Goal: Transaction & Acquisition: Purchase product/service

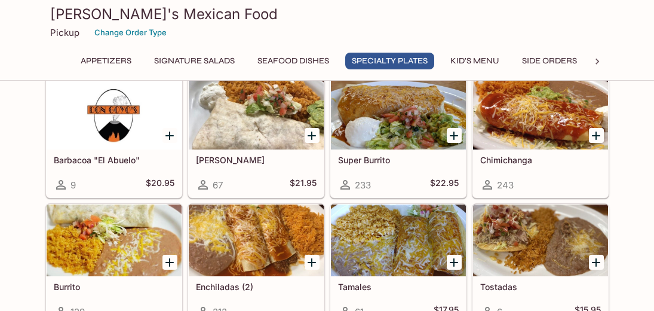
scroll to position [1195, 0]
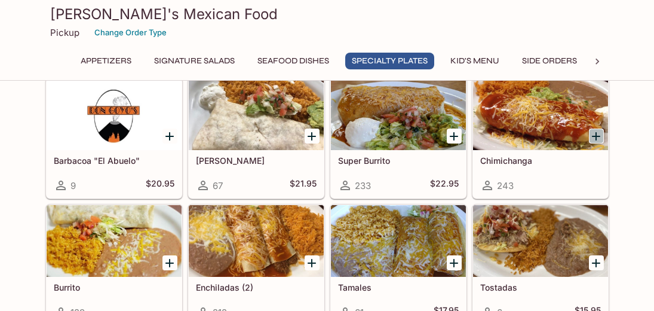
click at [599, 134] on icon "Add Chimichanga" at bounding box center [596, 136] width 14 height 14
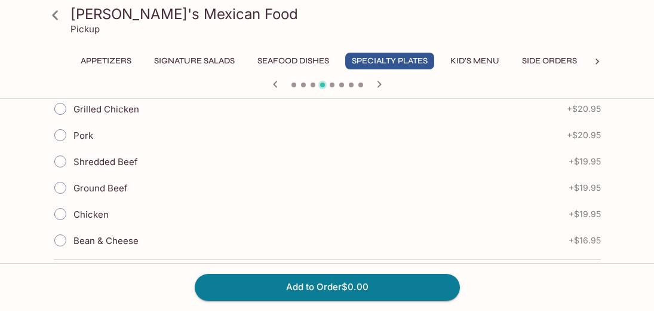
scroll to position [414, 0]
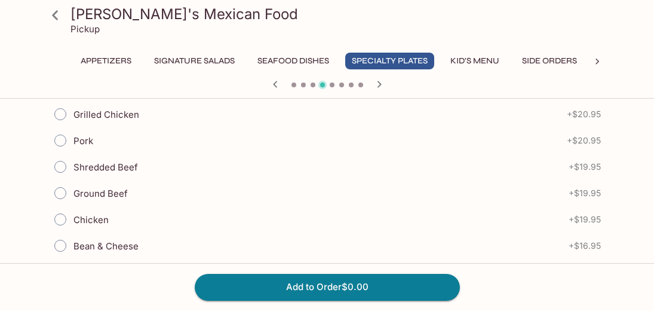
click at [62, 218] on input "Chicken" at bounding box center [60, 219] width 25 height 25
click at [62, 208] on input "Chicken" at bounding box center [60, 219] width 25 height 25
radio input "true"
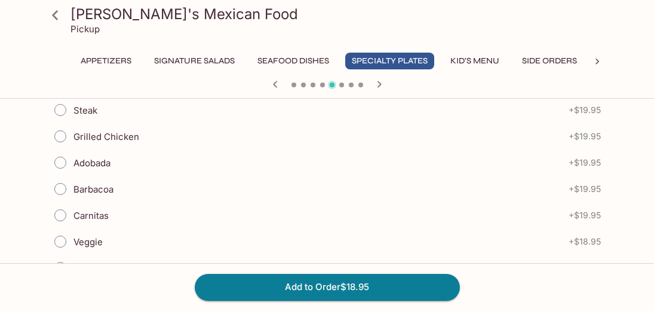
scroll to position [341, 0]
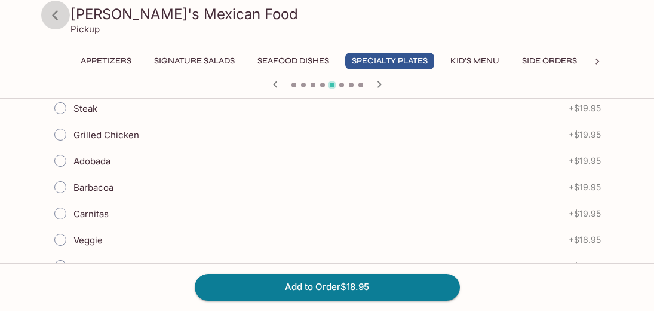
click at [54, 16] on icon at bounding box center [55, 15] width 6 height 10
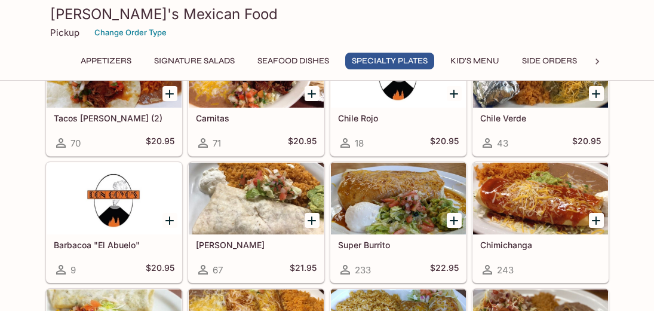
scroll to position [1140, 0]
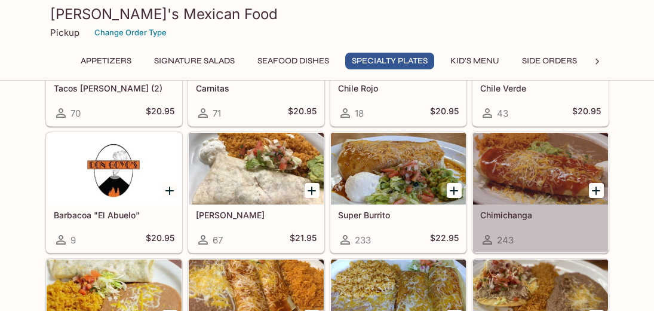
click at [575, 215] on h5 "Chimichanga" at bounding box center [541, 215] width 121 height 10
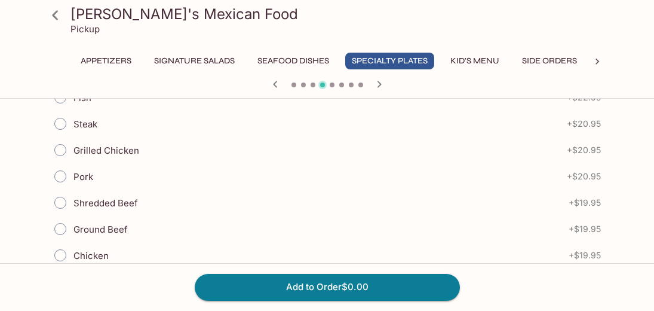
scroll to position [418, 0]
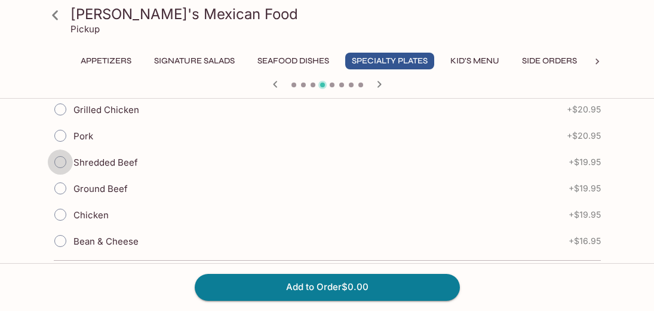
click at [61, 162] on input "Shredded Beef" at bounding box center [60, 161] width 25 height 25
radio input "true"
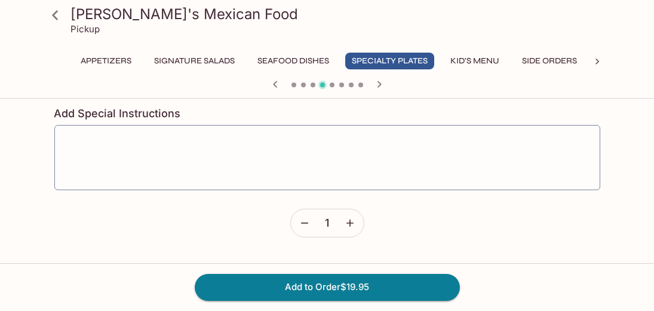
scroll to position [951, 0]
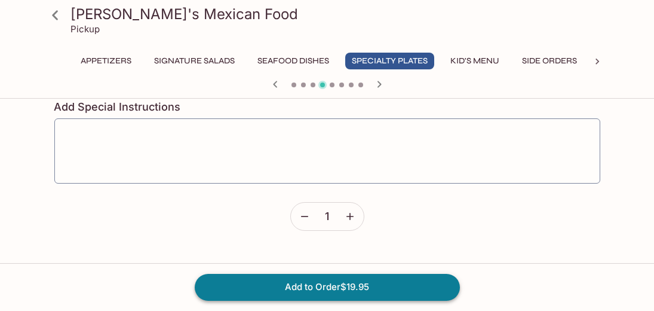
click at [304, 288] on button "Add to Order $19.95" at bounding box center [327, 287] width 265 height 26
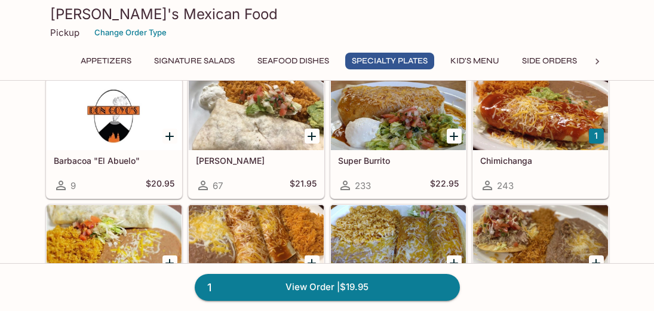
scroll to position [1220, 0]
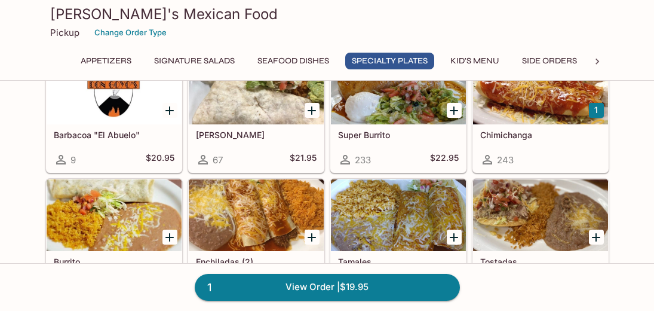
click at [583, 136] on h5 "Chimichanga" at bounding box center [541, 135] width 121 height 10
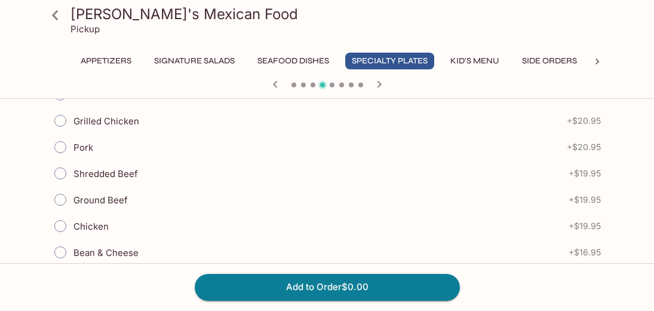
scroll to position [408, 0]
click at [64, 227] on input "Chicken" at bounding box center [60, 224] width 25 height 25
radio input "true"
click at [252, 290] on button "Add to Order $19.95" at bounding box center [327, 287] width 265 height 26
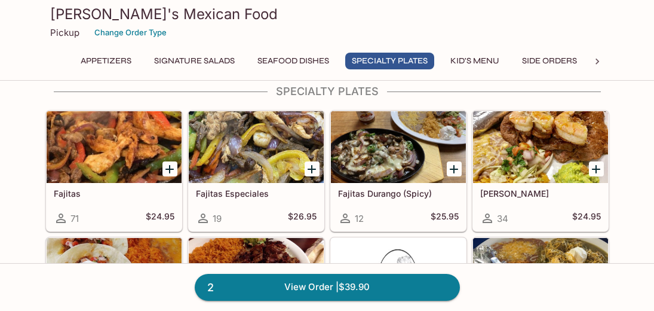
scroll to position [909, 0]
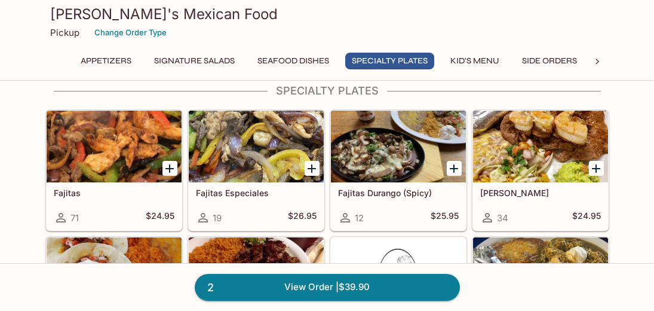
click at [231, 207] on div "Fajitas Especiales 19 $26.95" at bounding box center [256, 206] width 135 height 48
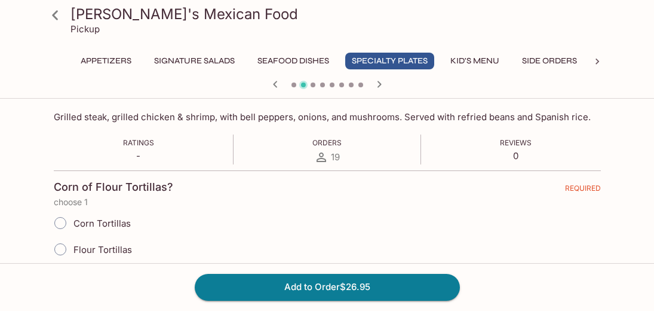
scroll to position [204, 0]
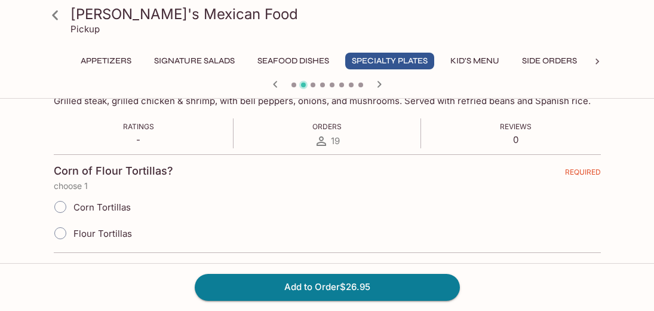
click at [60, 205] on input "Corn Tortillas" at bounding box center [60, 206] width 25 height 25
radio input "true"
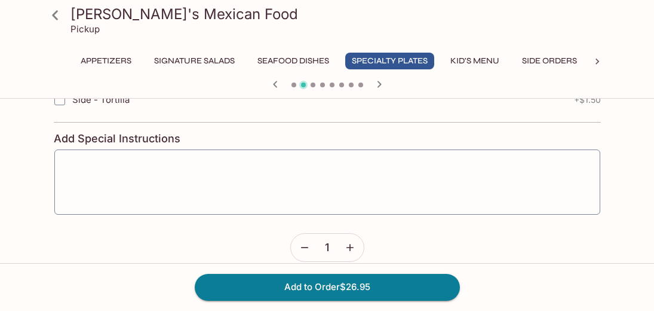
scroll to position [759, 0]
click at [290, 289] on button "Add to Order $26.95" at bounding box center [327, 287] width 265 height 26
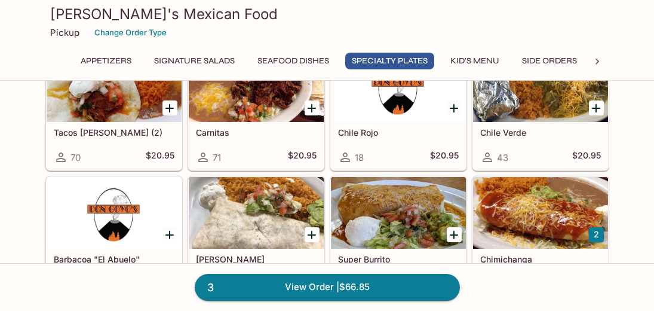
scroll to position [1109, 0]
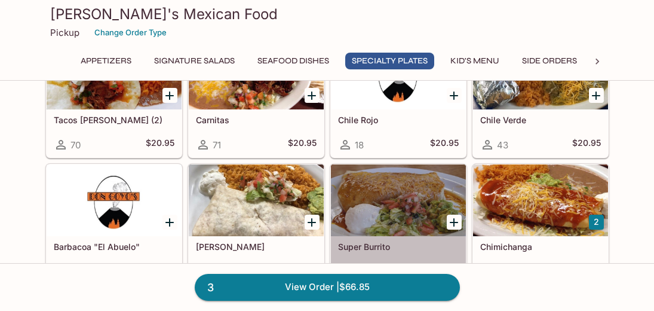
click at [423, 227] on div at bounding box center [398, 200] width 135 height 72
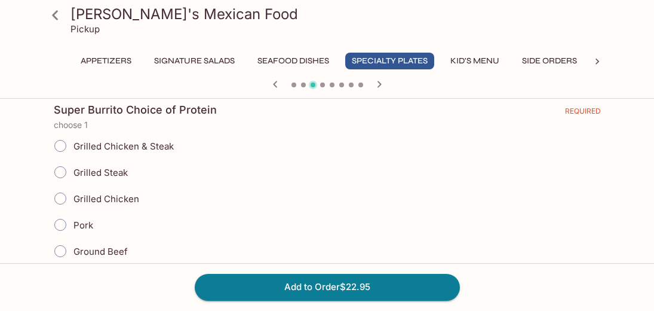
scroll to position [279, 0]
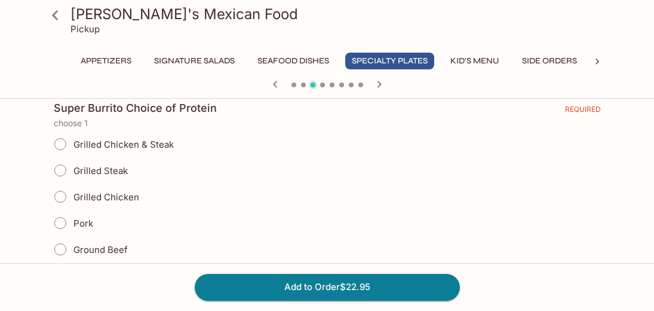
click at [63, 194] on input "Grilled Chicken" at bounding box center [60, 196] width 25 height 25
radio input "true"
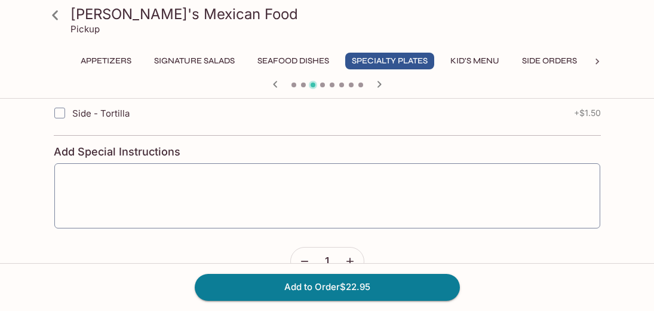
scroll to position [830, 0]
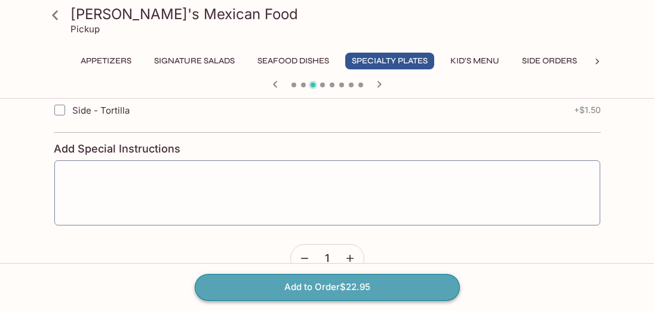
click at [283, 289] on button "Add to Order $22.95" at bounding box center [327, 287] width 265 height 26
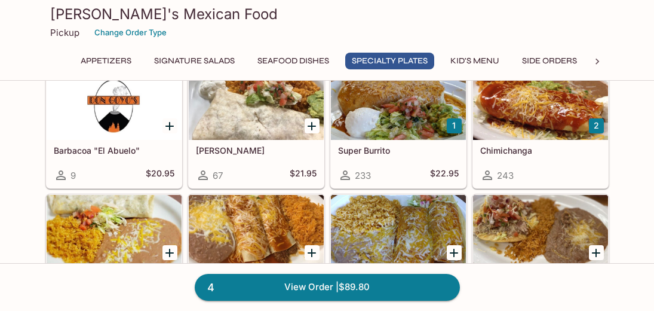
scroll to position [1208, 0]
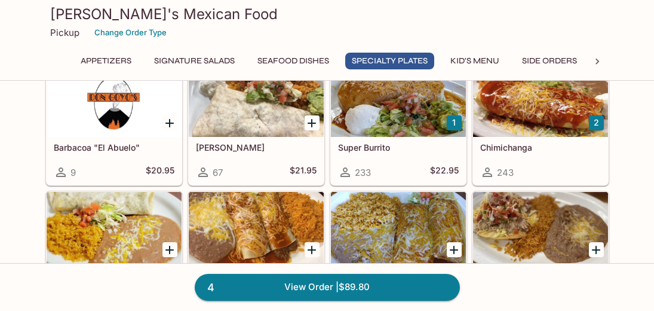
click at [395, 118] on div at bounding box center [398, 101] width 135 height 72
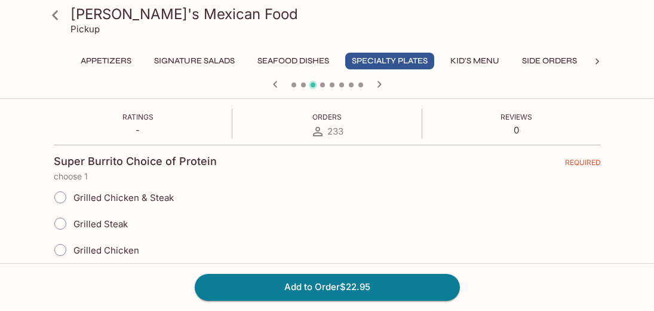
scroll to position [231, 0]
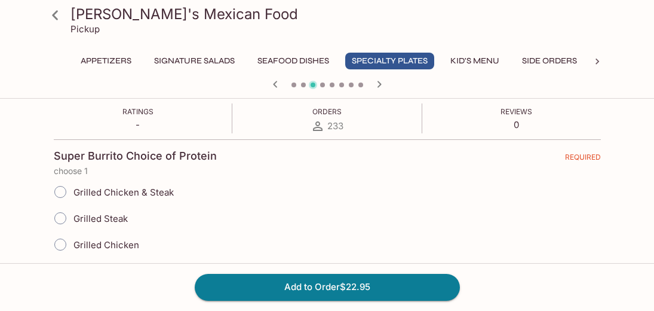
click at [60, 194] on input "Grilled Chicken & Steak" at bounding box center [60, 191] width 25 height 25
radio input "true"
click at [306, 291] on button "Add to Order $22.95" at bounding box center [327, 287] width 265 height 26
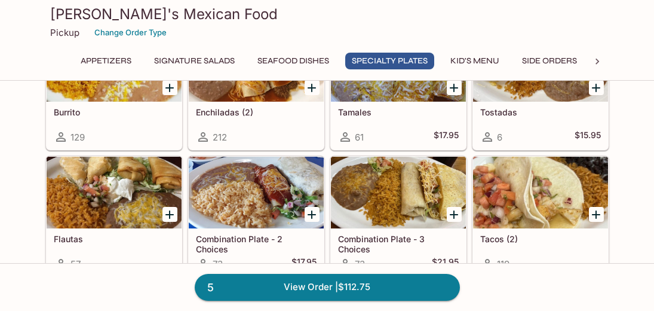
scroll to position [1370, 0]
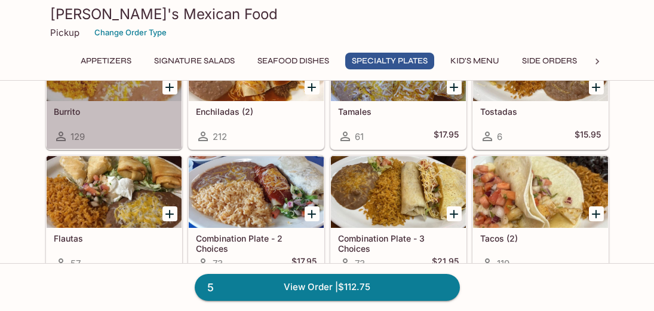
click at [147, 121] on div "Burrito 129" at bounding box center [114, 125] width 135 height 48
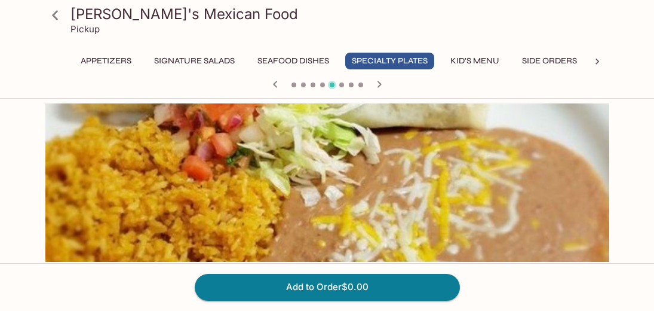
click at [50, 14] on icon at bounding box center [55, 15] width 21 height 21
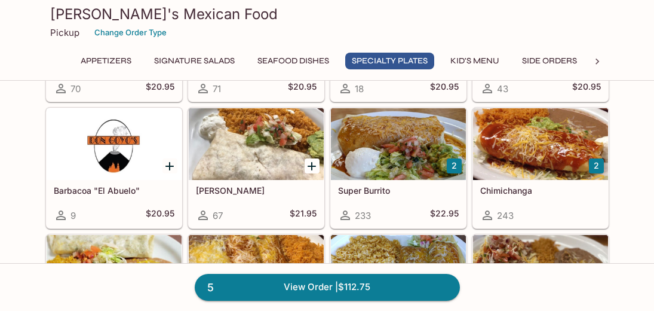
scroll to position [1165, 0]
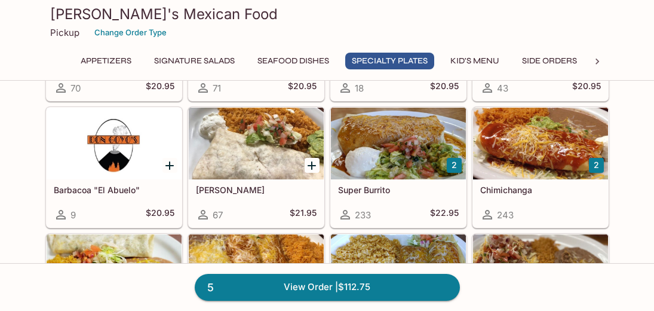
click at [268, 204] on div "[PERSON_NAME] 67 $21.95" at bounding box center [256, 203] width 135 height 48
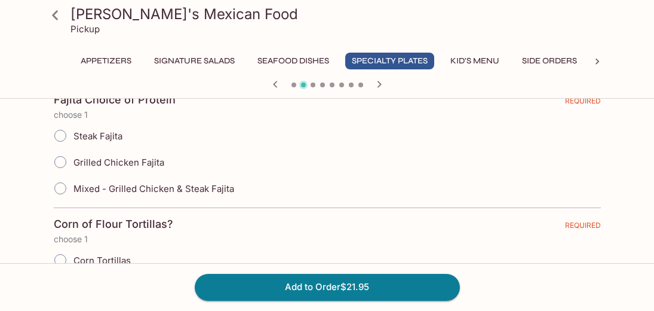
scroll to position [288, 0]
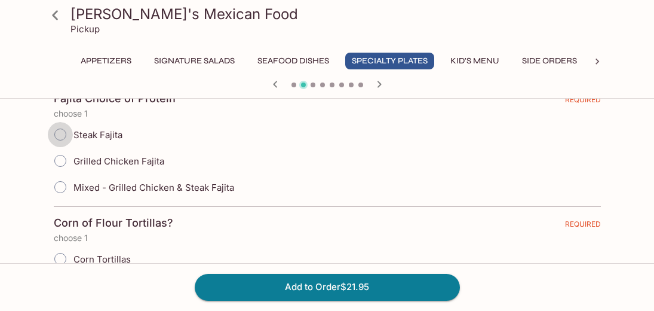
click at [61, 136] on input "Steak Fajita" at bounding box center [60, 134] width 25 height 25
radio input "true"
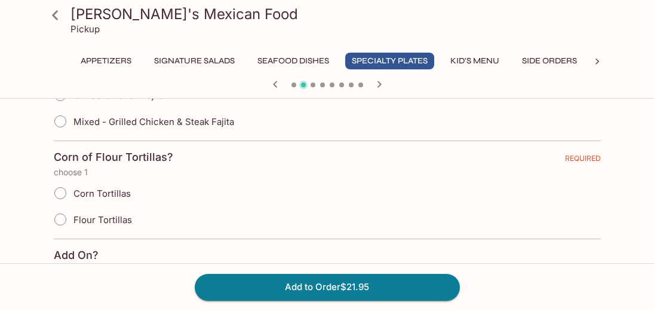
scroll to position [356, 0]
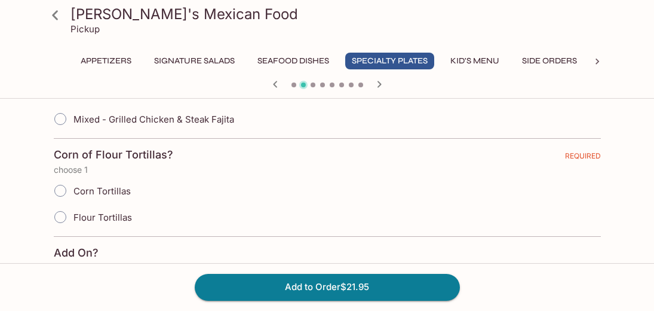
click at [59, 218] on input "Flour Tortillas" at bounding box center [60, 216] width 25 height 25
radio input "true"
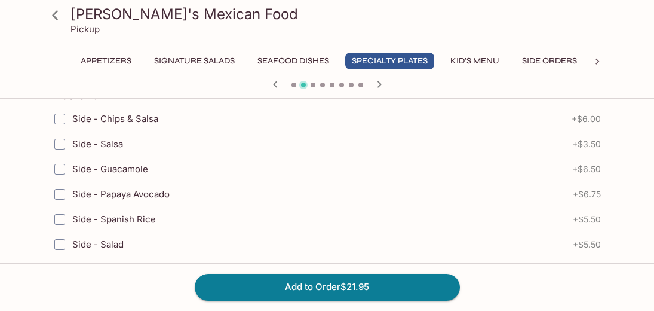
scroll to position [522, 0]
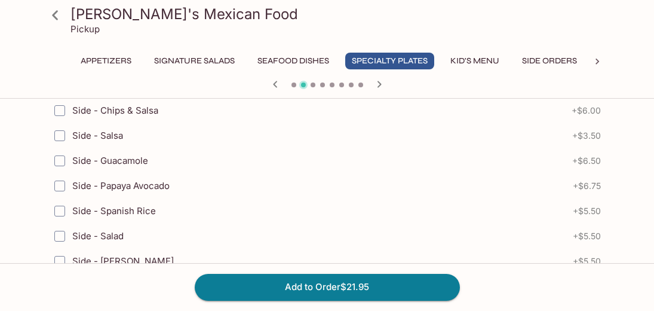
click at [62, 212] on input "Side - Spanish Rice" at bounding box center [60, 211] width 24 height 24
checkbox input "true"
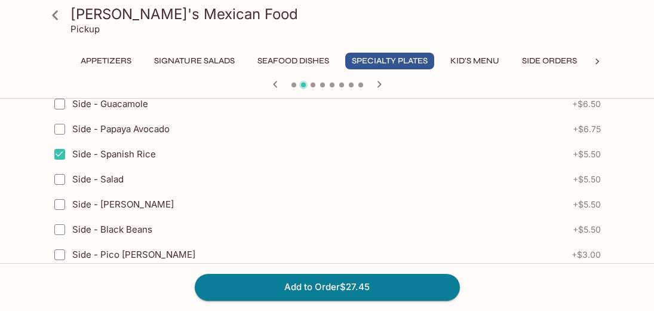
scroll to position [580, 0]
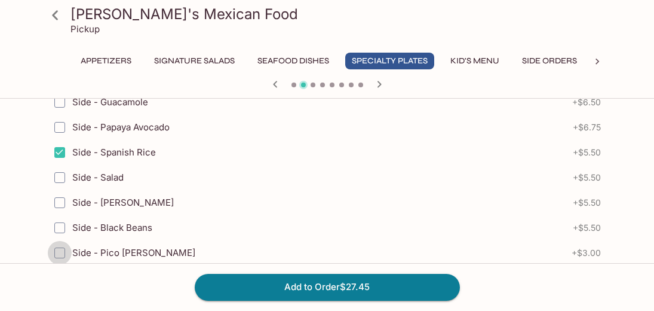
click at [61, 252] on input "Side - Pico [PERSON_NAME]" at bounding box center [60, 253] width 24 height 24
checkbox input "true"
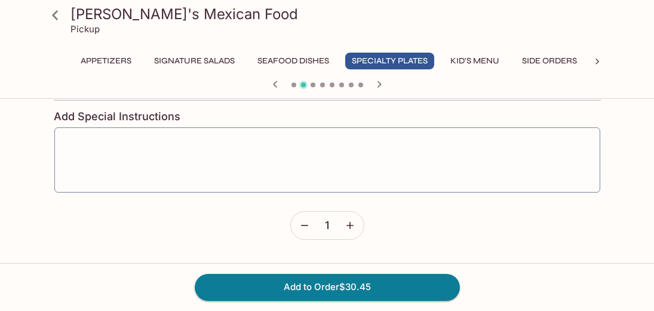
scroll to position [857, 0]
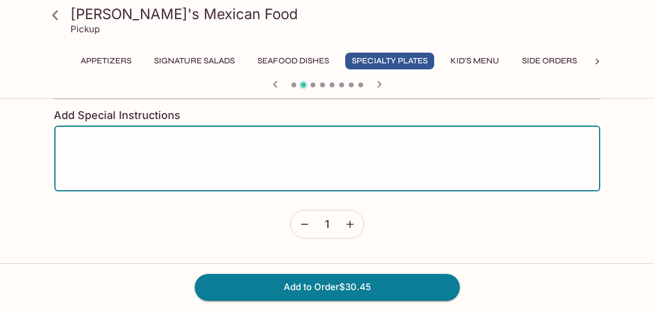
click at [197, 156] on textarea at bounding box center [328, 158] width 530 height 45
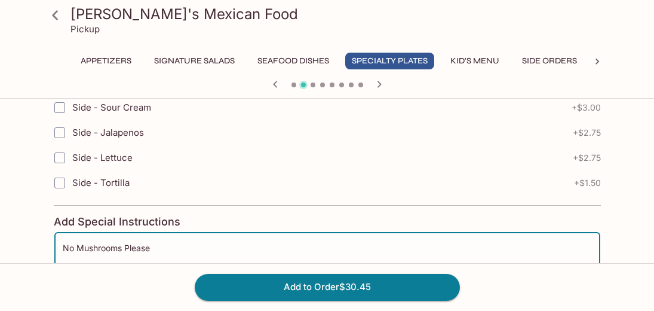
scroll to position [755, 0]
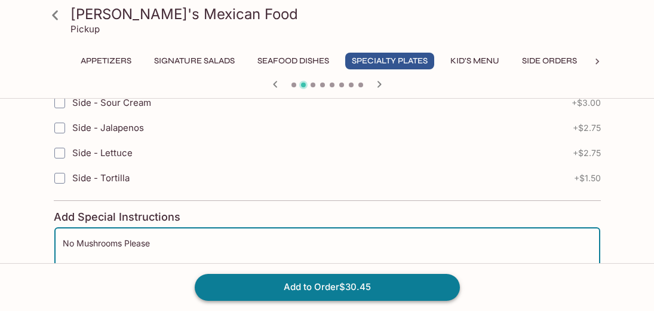
type textarea "No Mushrooms Please"
click at [273, 287] on button "Add to Order $30.45" at bounding box center [327, 287] width 265 height 26
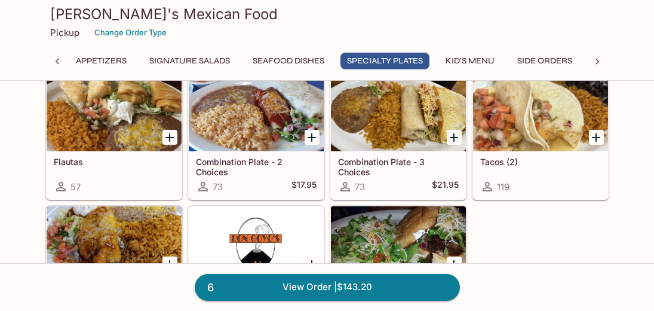
scroll to position [1452, 0]
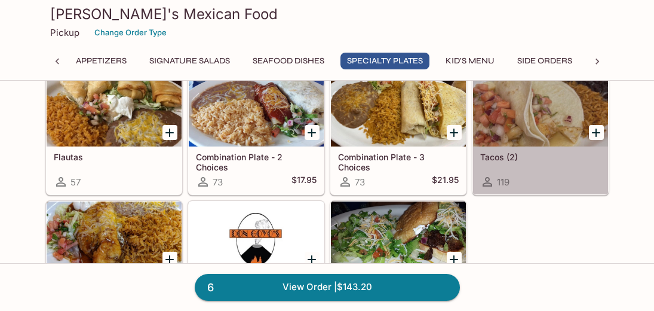
click at [562, 173] on div "Tacos (2) 119" at bounding box center [540, 170] width 135 height 48
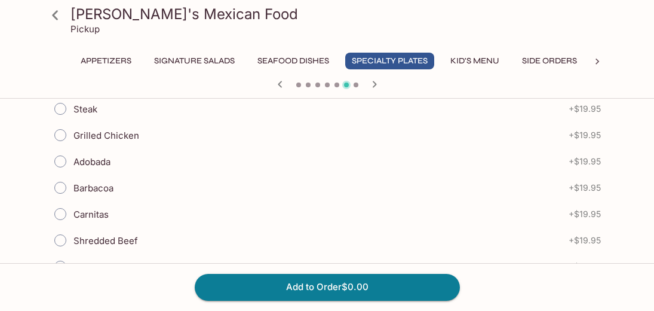
scroll to position [367, 0]
click at [65, 186] on input "Carnitas" at bounding box center [60, 187] width 25 height 25
radio input "true"
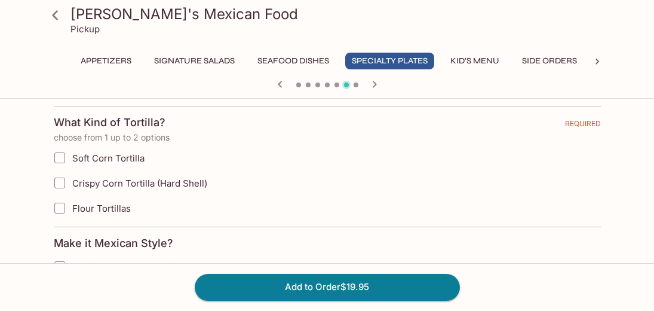
scroll to position [547, 0]
click at [61, 156] on input "Soft Corn Tortilla" at bounding box center [60, 157] width 24 height 24
checkbox input "true"
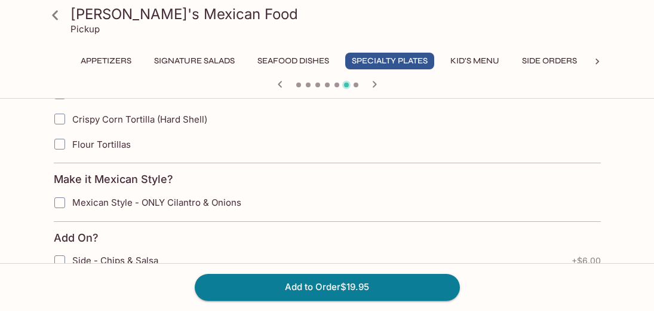
scroll to position [613, 0]
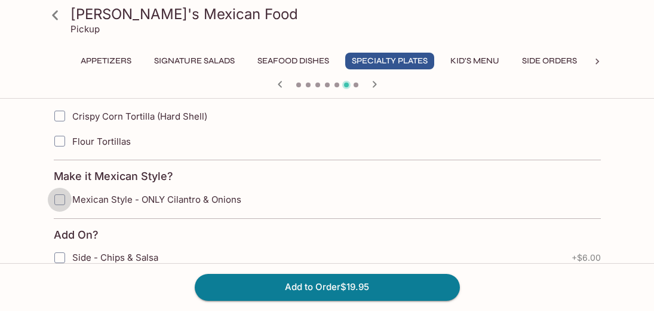
click at [60, 201] on input "Mexican Style - ONLY Cilantro & Onions" at bounding box center [60, 200] width 24 height 24
checkbox input "true"
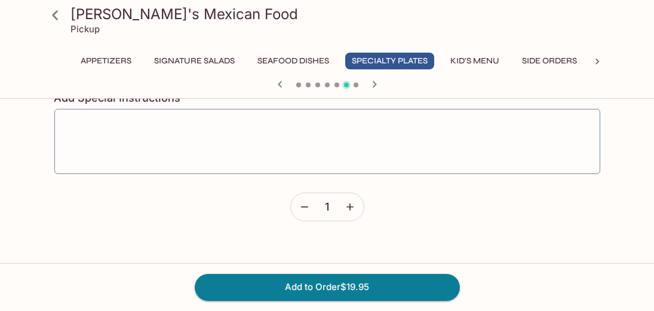
scroll to position [1121, 0]
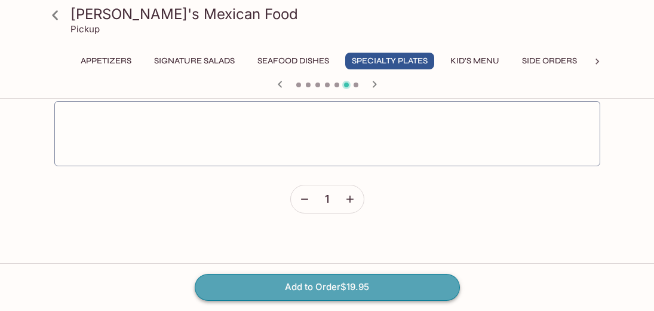
click at [293, 284] on button "Add to Order $19.95" at bounding box center [327, 287] width 265 height 26
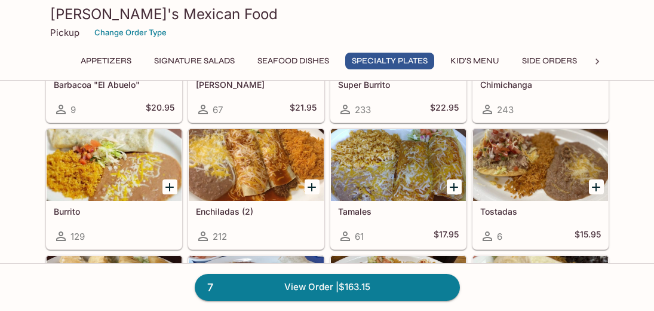
scroll to position [1278, 0]
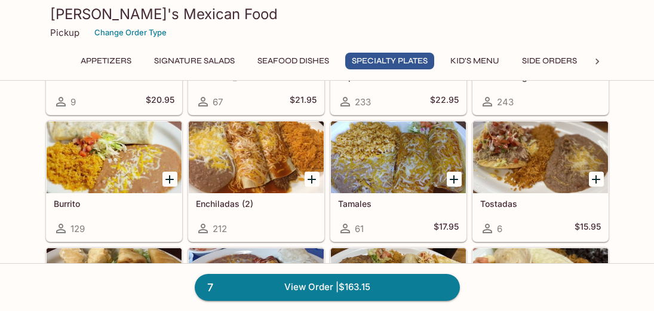
click at [525, 197] on div "Tostadas 6 $15.95" at bounding box center [540, 217] width 135 height 48
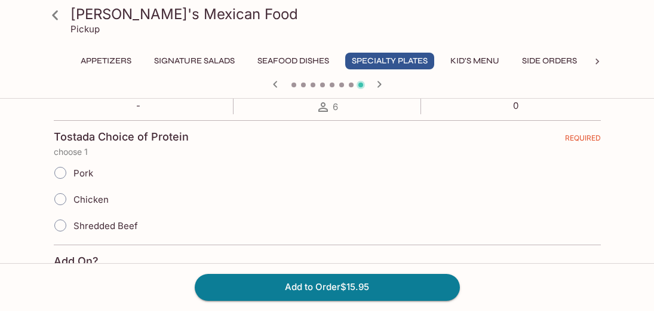
scroll to position [253, 0]
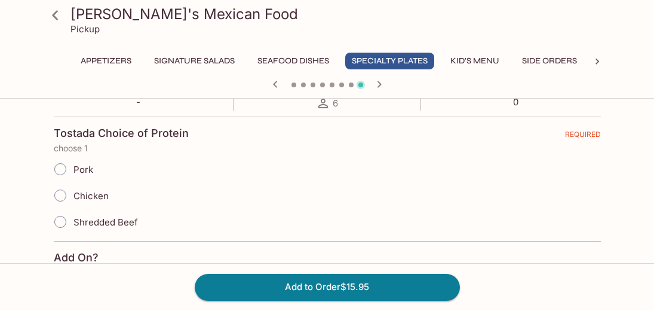
click at [60, 196] on input "Chicken" at bounding box center [60, 195] width 25 height 25
radio input "true"
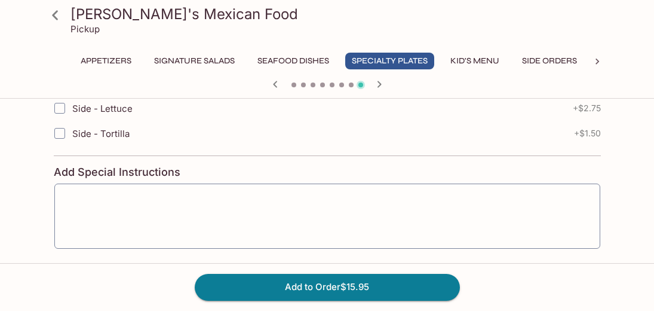
scroll to position [772, 0]
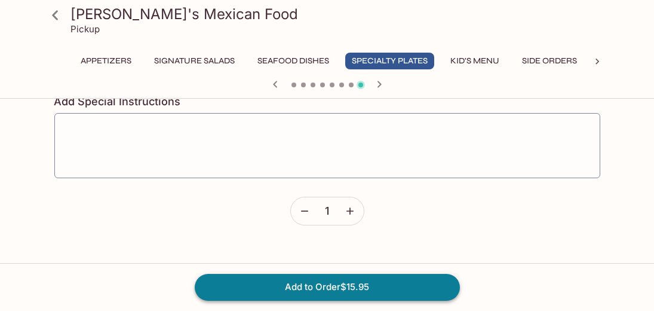
click at [256, 290] on button "Add to Order $15.95" at bounding box center [327, 287] width 265 height 26
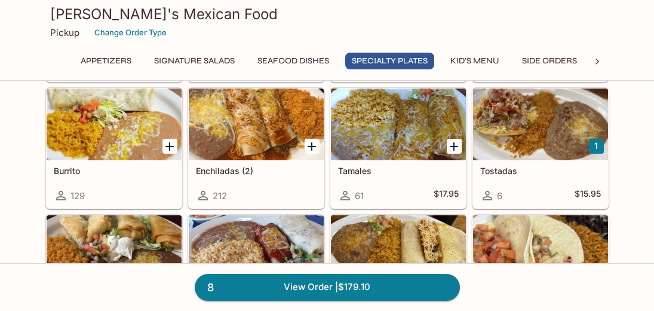
scroll to position [1315, 0]
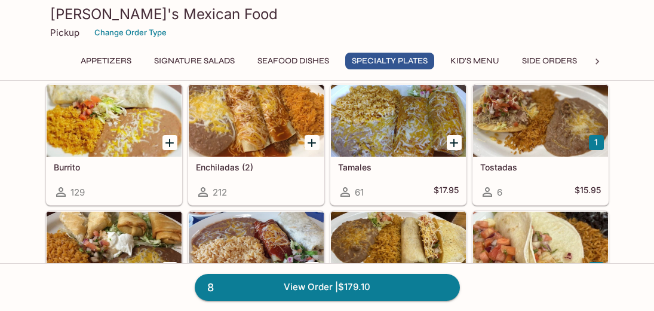
click at [131, 177] on div "Burrito 129" at bounding box center [114, 181] width 135 height 48
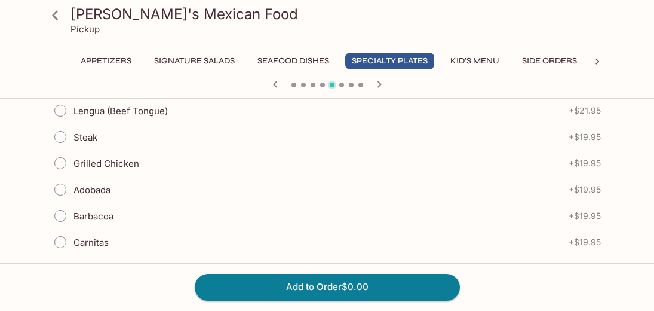
scroll to position [330, 0]
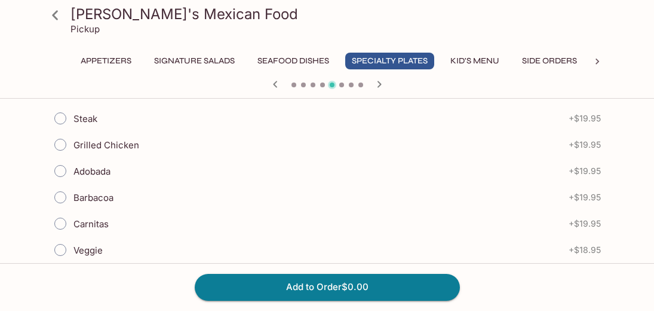
click at [60, 213] on input "Carnitas" at bounding box center [60, 223] width 25 height 25
click at [380, 84] on icon "button" at bounding box center [379, 84] width 4 height 7
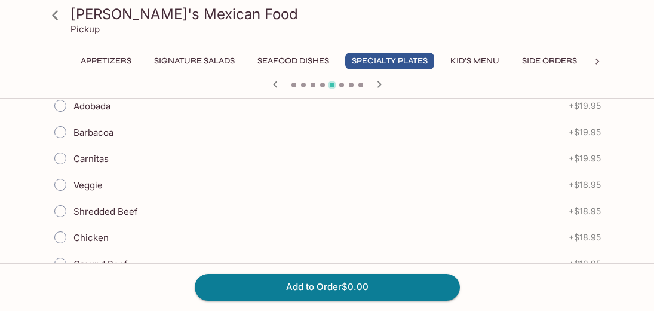
scroll to position [397, 0]
click at [61, 146] on input "Carnitas" at bounding box center [60, 157] width 25 height 25
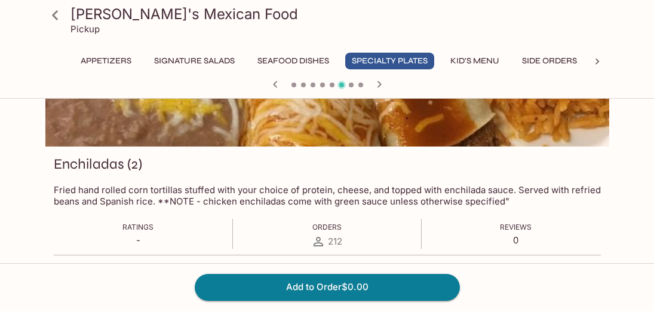
scroll to position [0, 0]
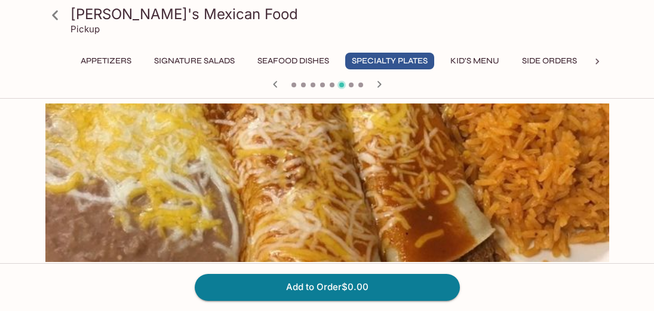
click at [277, 82] on icon "button" at bounding box center [275, 84] width 14 height 14
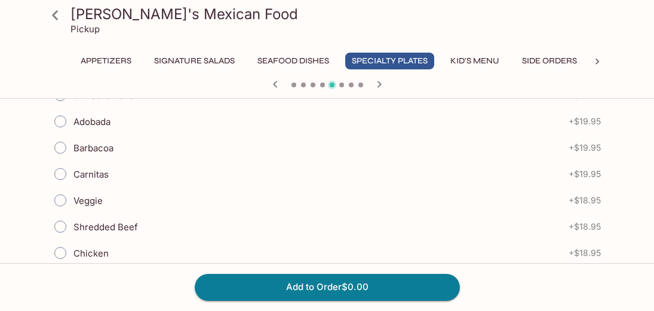
scroll to position [384, 0]
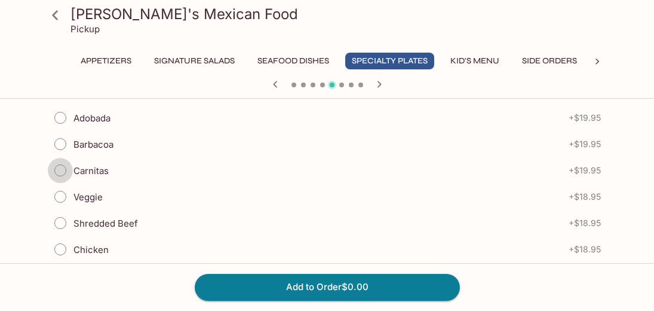
click at [60, 160] on input "Carnitas" at bounding box center [60, 170] width 25 height 25
radio input "true"
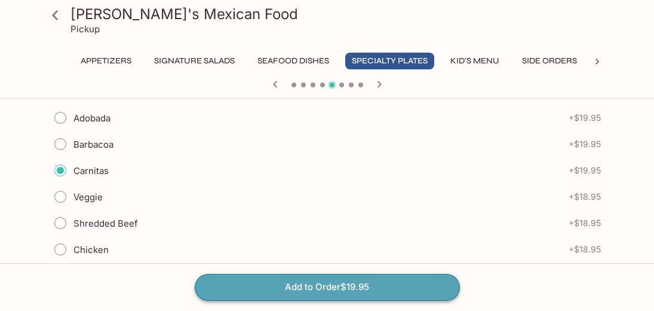
click at [261, 289] on button "Add to Order $19.95" at bounding box center [327, 287] width 265 height 26
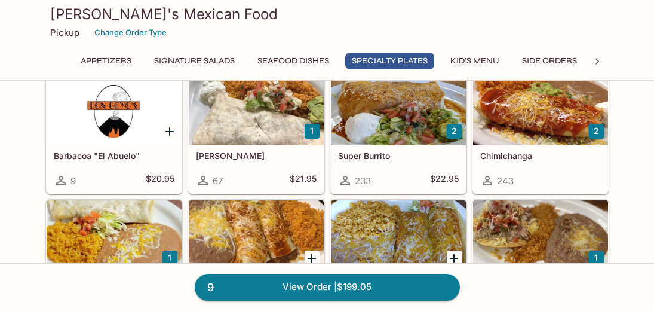
scroll to position [1200, 0]
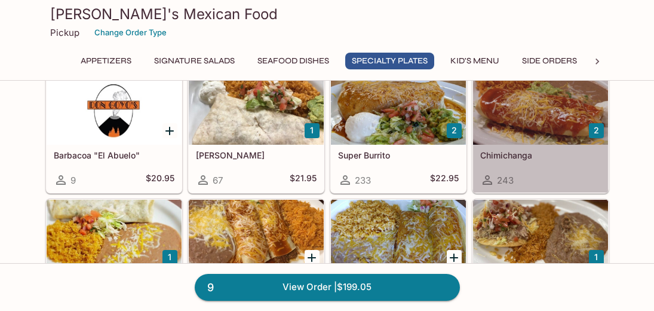
click at [524, 123] on div at bounding box center [540, 109] width 135 height 72
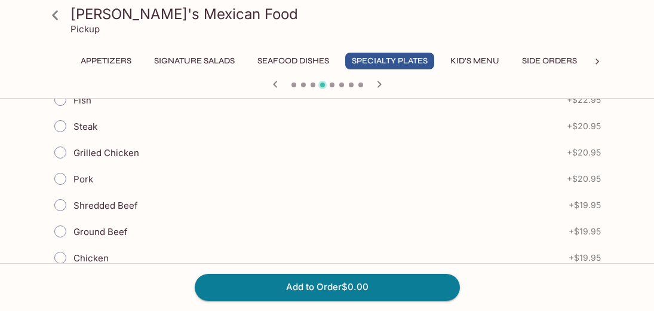
scroll to position [378, 0]
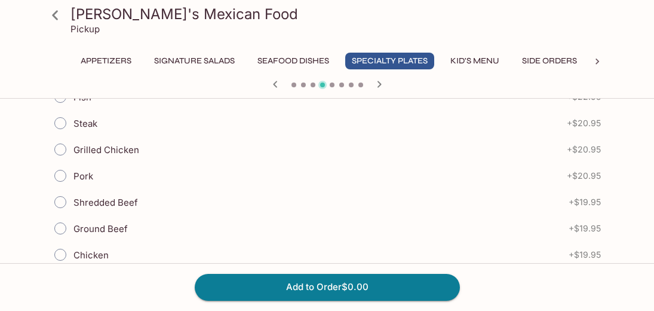
click at [58, 227] on input "Ground Beef" at bounding box center [60, 228] width 25 height 25
radio input "true"
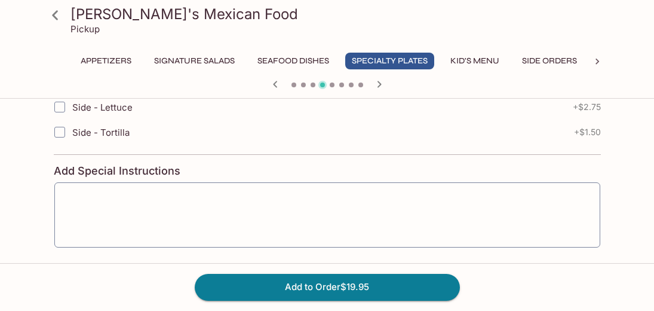
scroll to position [879, 0]
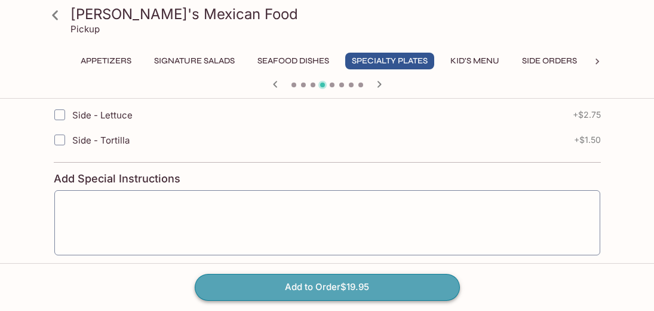
click at [261, 286] on button "Add to Order $19.95" at bounding box center [327, 287] width 265 height 26
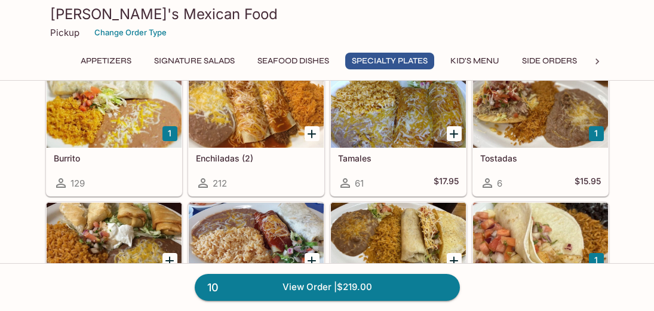
scroll to position [1325, 0]
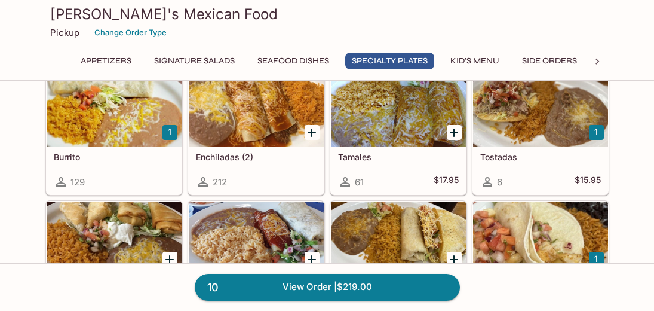
click at [288, 137] on div at bounding box center [256, 111] width 135 height 72
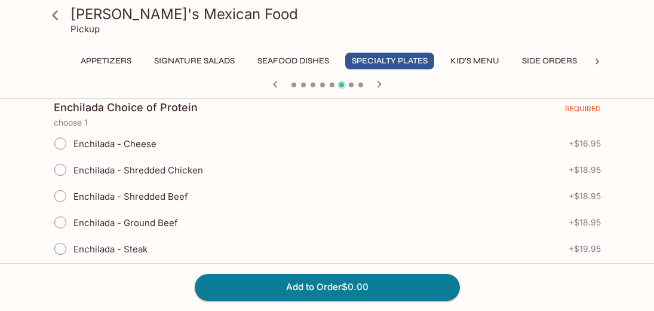
scroll to position [286, 0]
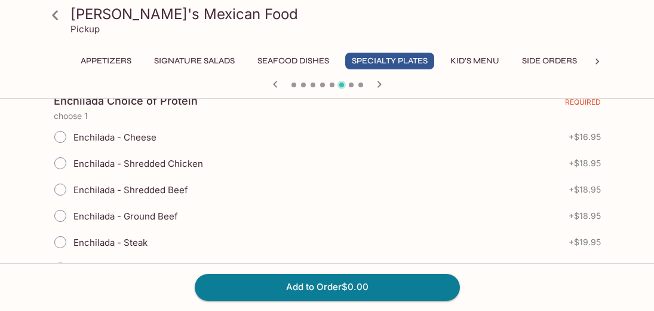
click at [61, 164] on input "Enchilada - Shredded Chicken" at bounding box center [60, 163] width 25 height 25
radio input "true"
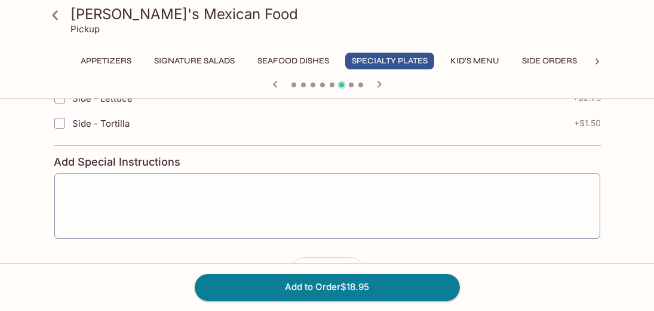
scroll to position [871, 0]
click at [190, 195] on textarea at bounding box center [328, 204] width 530 height 45
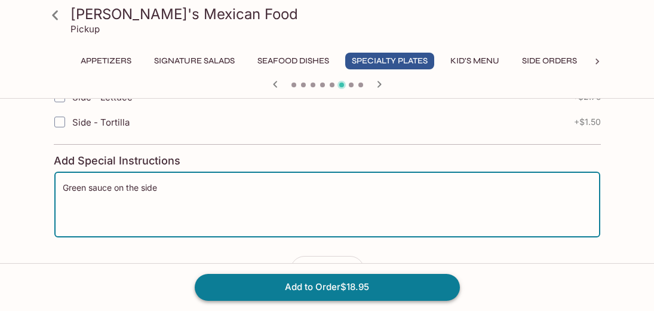
type textarea "Green sauce on the side"
click at [242, 285] on button "Add to Order $18.95" at bounding box center [327, 287] width 265 height 26
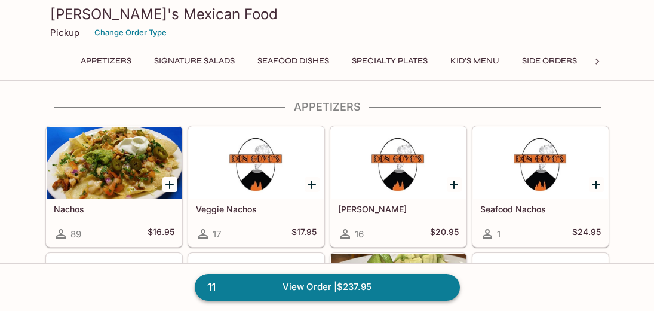
click at [304, 286] on link "11 View Order | $237.95" at bounding box center [327, 287] width 265 height 26
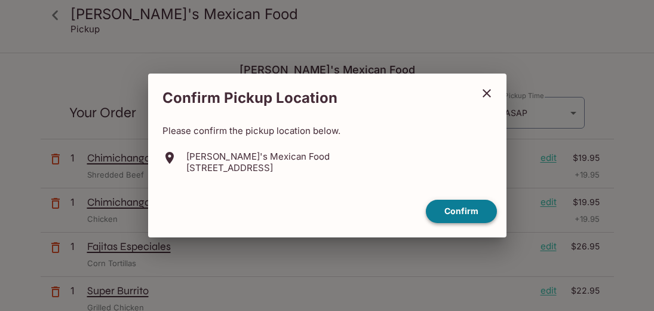
click at [448, 213] on button "Confirm" at bounding box center [461, 211] width 71 height 23
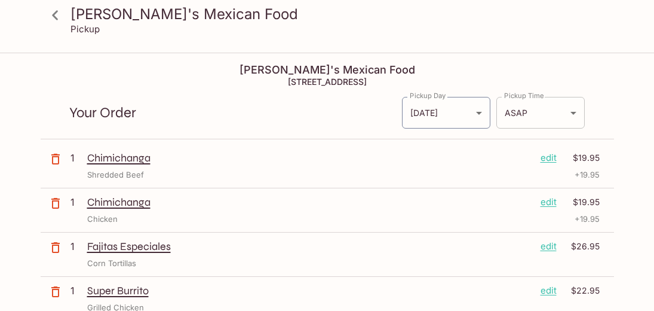
click at [525, 112] on body "[PERSON_NAME]'s Mexican Food Pickup [PERSON_NAME]'s Mexican Food 45-[STREET_ADD…" at bounding box center [327, 209] width 654 height 311
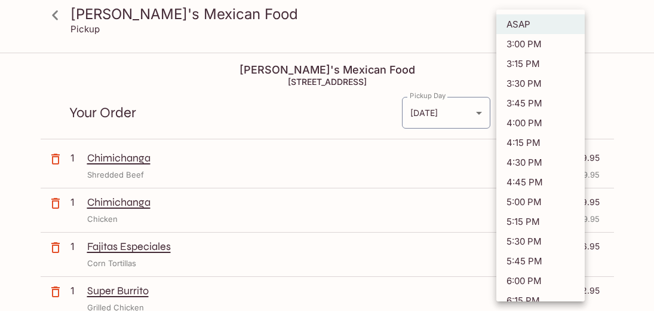
click at [518, 283] on li "6:00 PM" at bounding box center [541, 281] width 88 height 20
type input "[DATE]T04:00:01.000000Z"
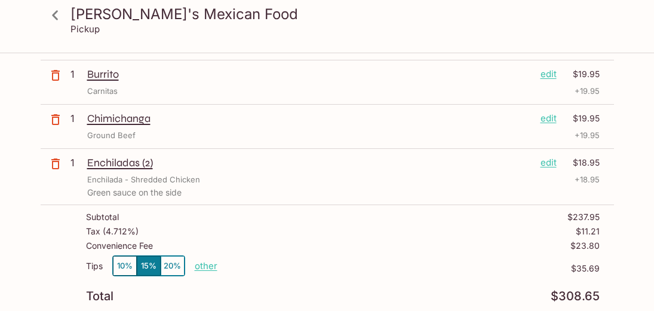
scroll to position [508, 0]
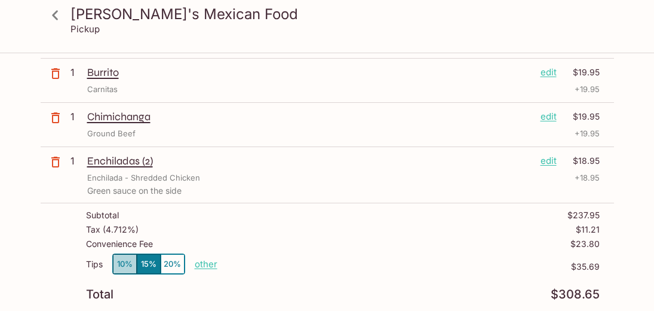
click at [124, 261] on button "10%" at bounding box center [125, 264] width 24 height 20
click at [150, 264] on button "15%" at bounding box center [149, 264] width 24 height 20
click at [121, 264] on button "10%" at bounding box center [125, 264] width 24 height 20
click at [209, 265] on p "other" at bounding box center [206, 263] width 23 height 11
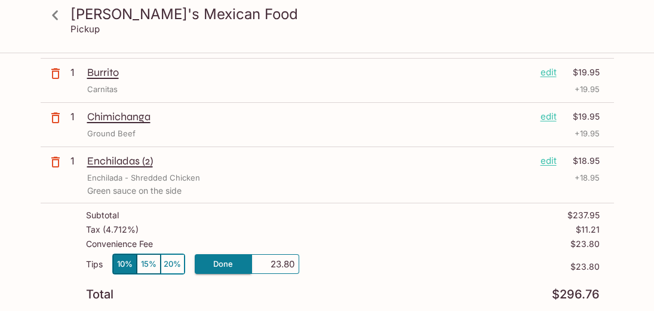
drag, startPoint x: 271, startPoint y: 261, endPoint x: 320, endPoint y: 262, distance: 49.0
click at [320, 262] on div "Tips 10% 15% 20% Done 23.80 $23.80" at bounding box center [343, 270] width 514 height 35
type input "0.00"
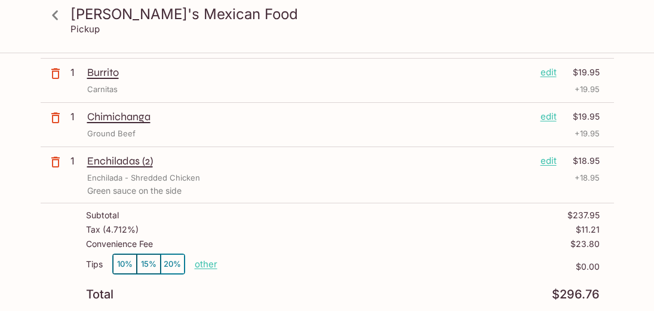
click at [368, 253] on div "Tips 10% 15% 20% other $0.00" at bounding box center [343, 270] width 514 height 35
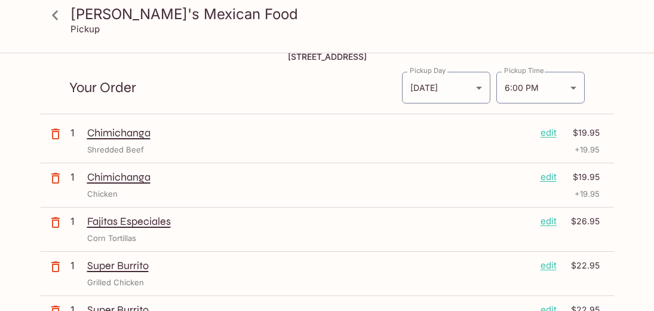
scroll to position [23, 0]
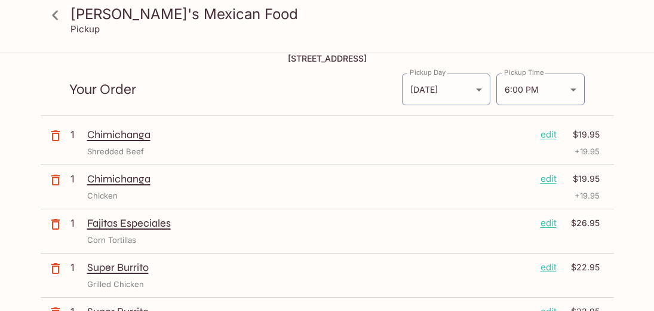
click at [42, 103] on div "Your Order Pickup Day [DATE] [DATE] Pickup Day Pickup Time 6:00 PM [DATE]T04:00…" at bounding box center [328, 85] width 574 height 62
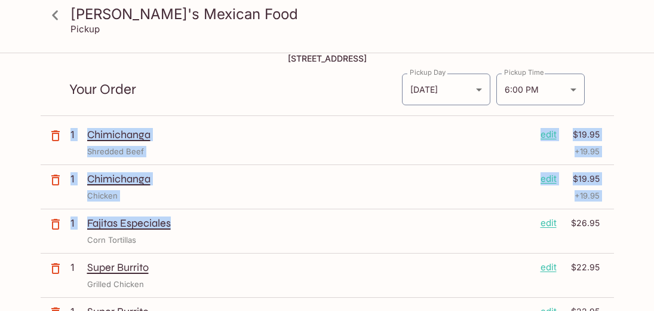
drag, startPoint x: 49, startPoint y: 100, endPoint x: 512, endPoint y: 221, distance: 478.1
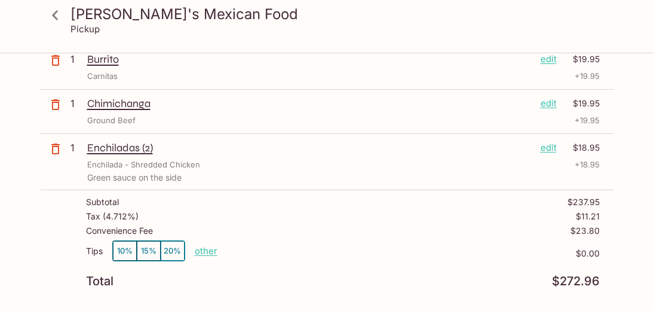
scroll to position [524, 0]
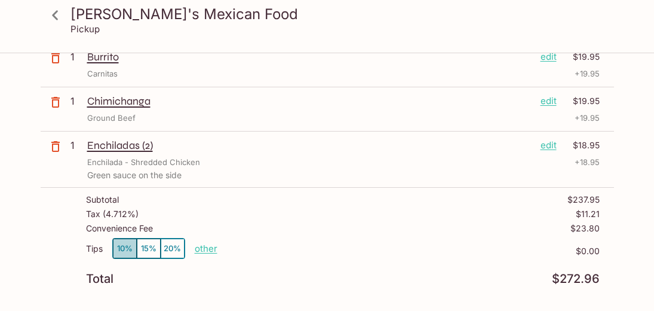
click at [124, 246] on button "10%" at bounding box center [125, 248] width 24 height 20
click at [203, 248] on p "other" at bounding box center [206, 248] width 23 height 11
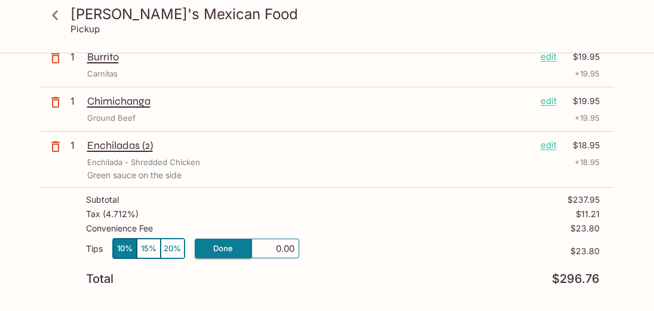
type input "0.00"
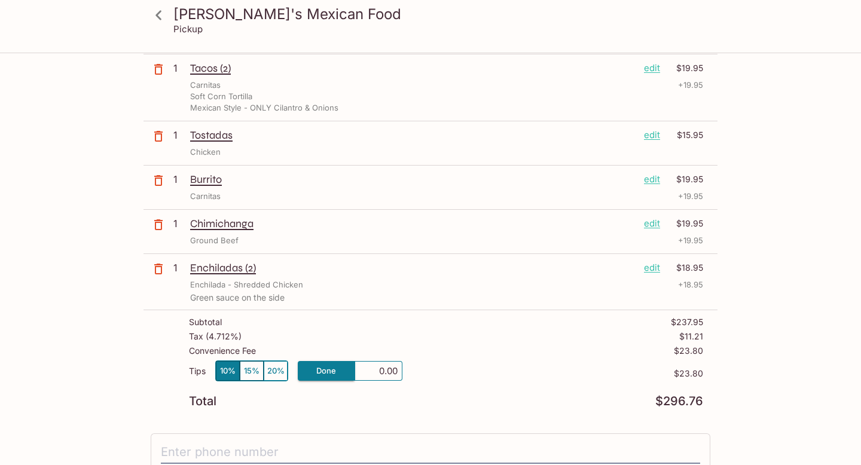
scroll to position [405, 0]
